Goal: Communication & Community: Connect with others

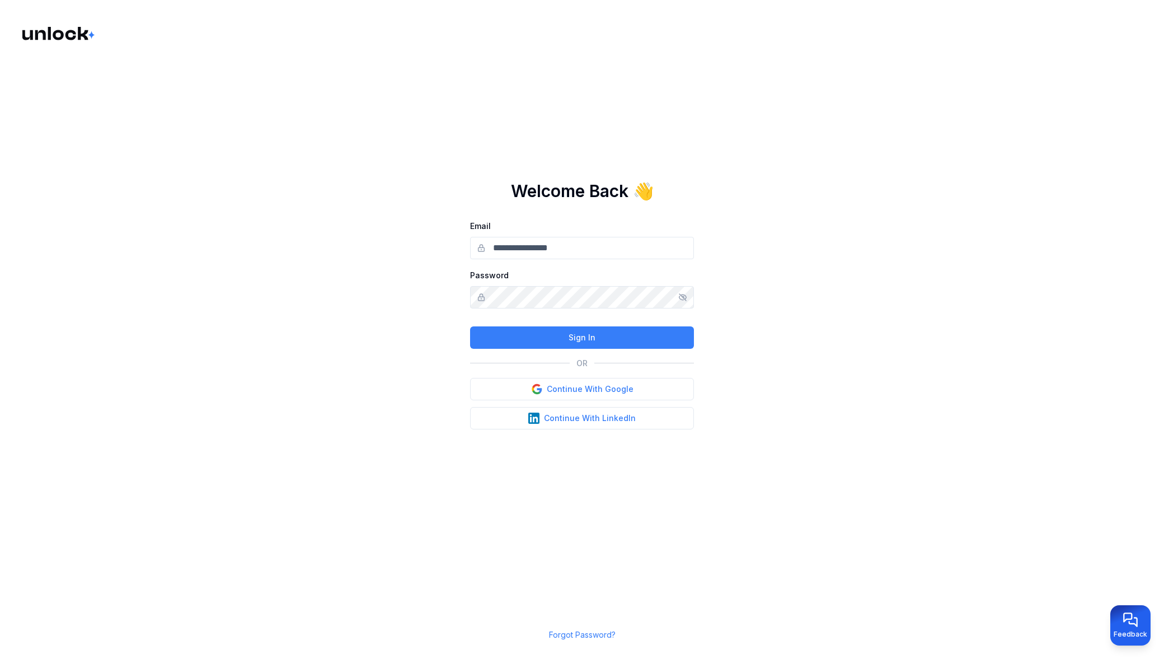
type input "**********"
click at [593, 389] on button "Continue With Google" at bounding box center [582, 389] width 224 height 22
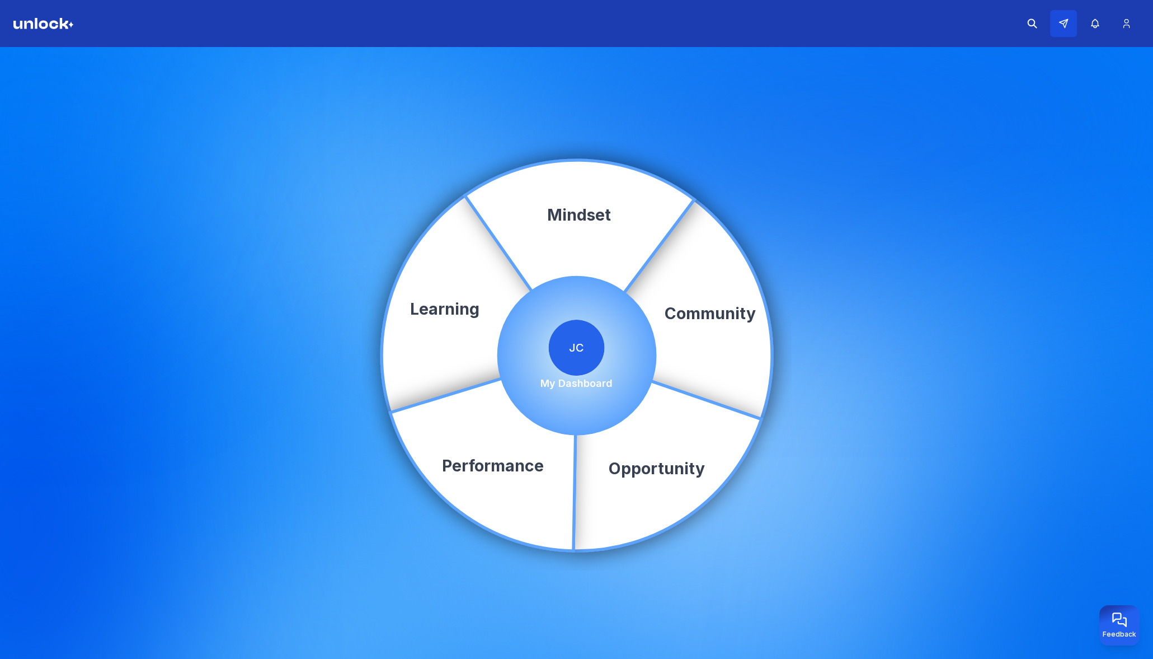
click at [1069, 26] on button at bounding box center [1063, 23] width 27 height 27
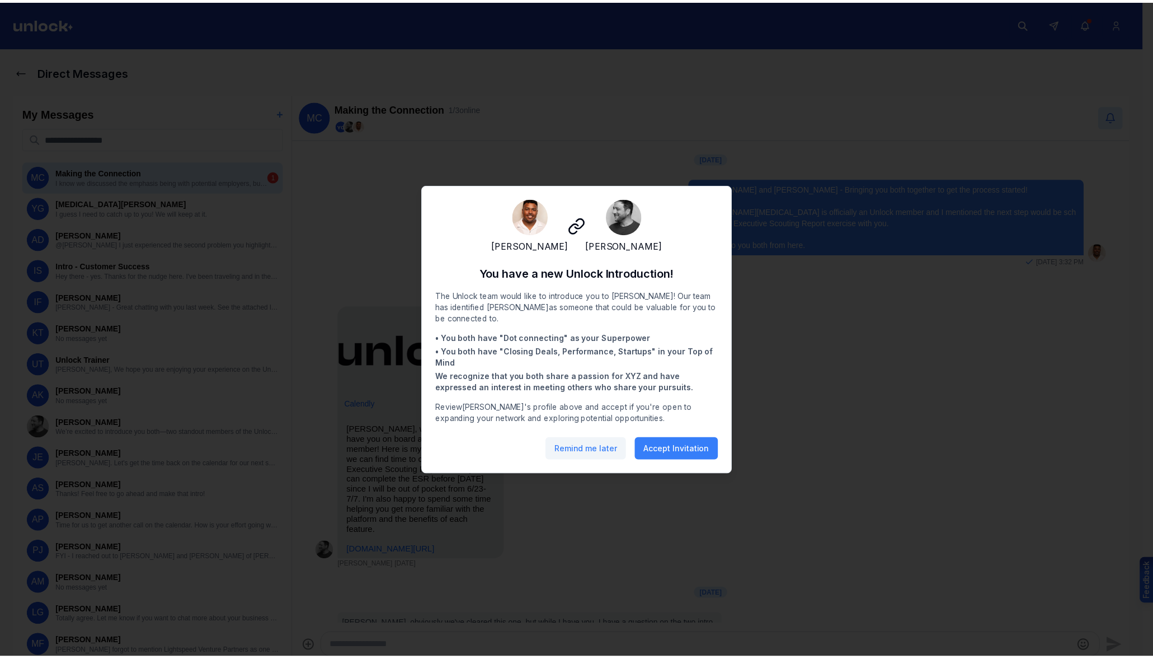
scroll to position [209, 0]
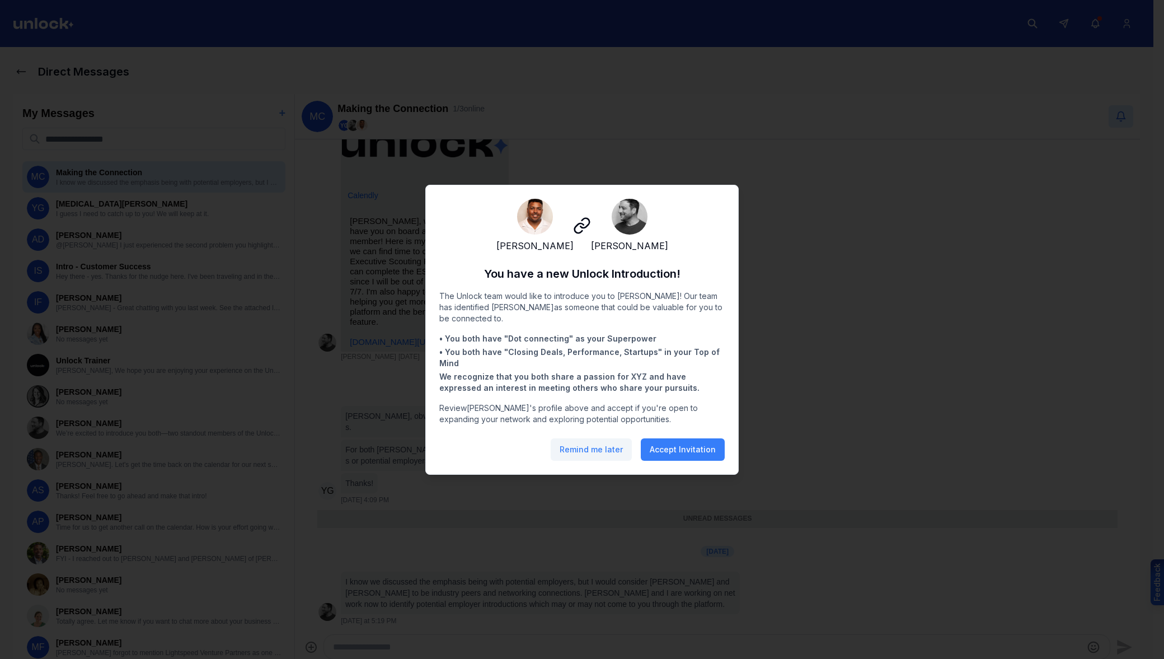
click at [602, 458] on button "Remind me later" at bounding box center [591, 449] width 81 height 22
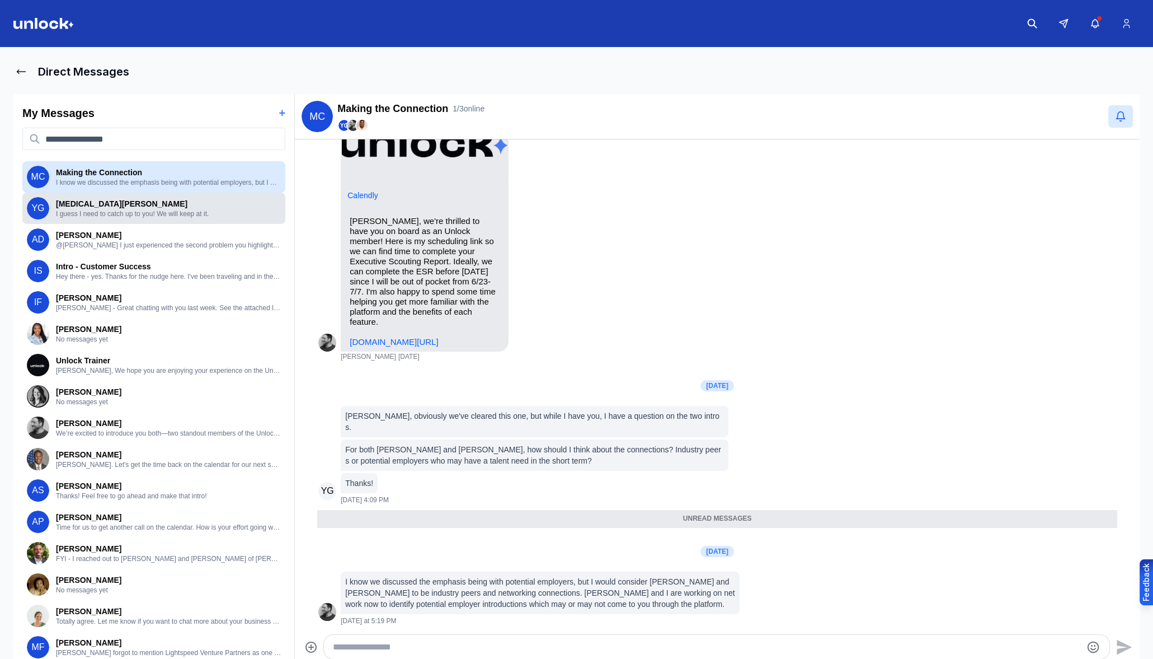
click at [196, 212] on p "I guess I need to catch up to you! We will keep at it." at bounding box center [168, 213] width 225 height 9
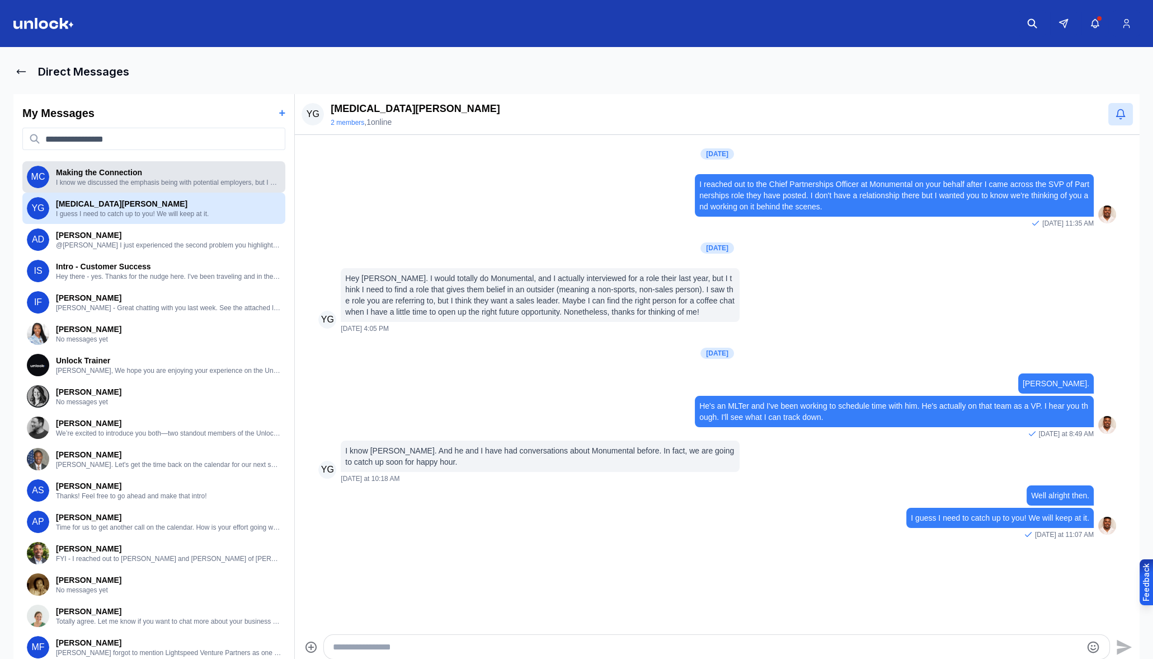
click at [155, 175] on p "Making the Connection" at bounding box center [168, 172] width 225 height 11
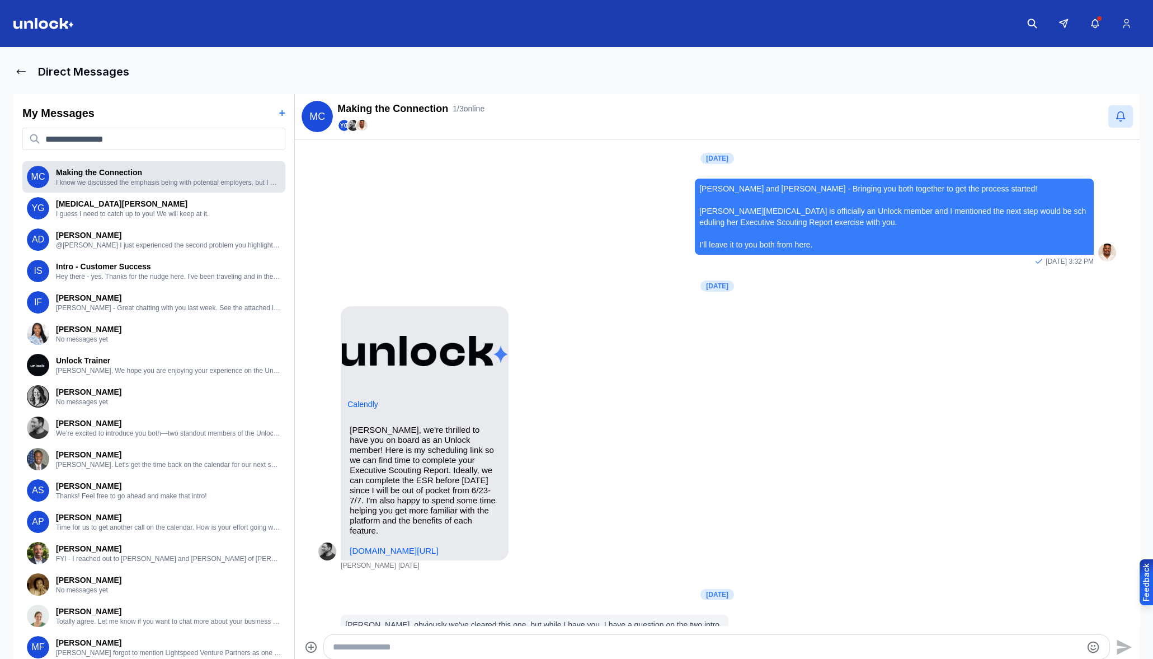
scroll to position [182, 0]
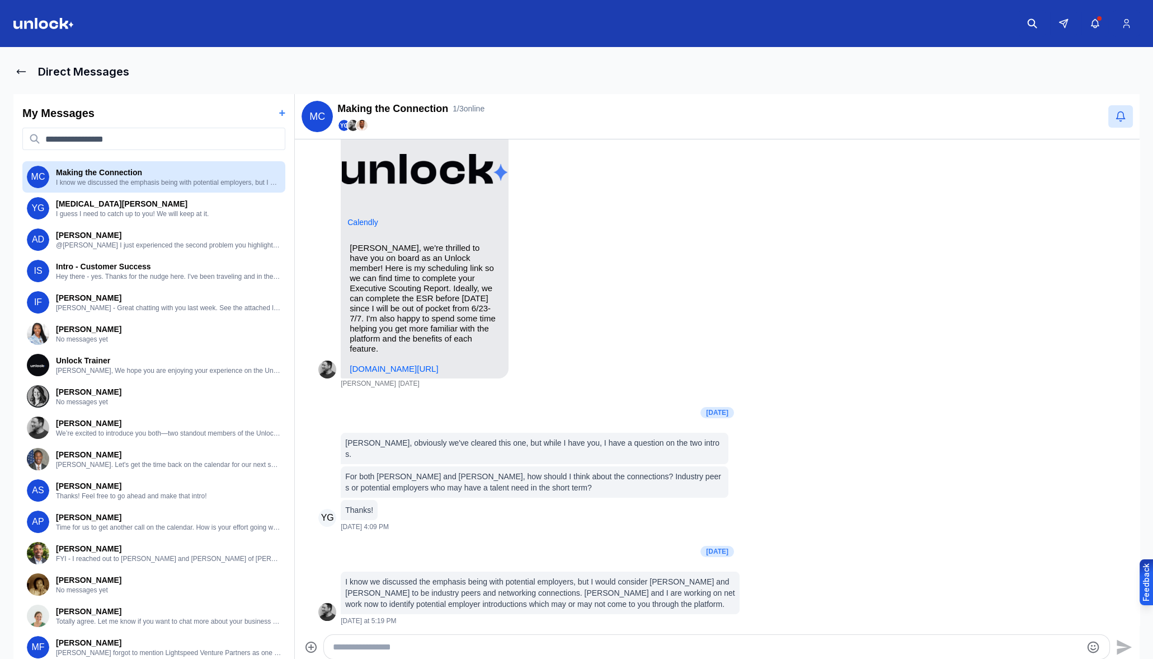
scroll to position [182, 0]
